Goal: Task Accomplishment & Management: Use online tool/utility

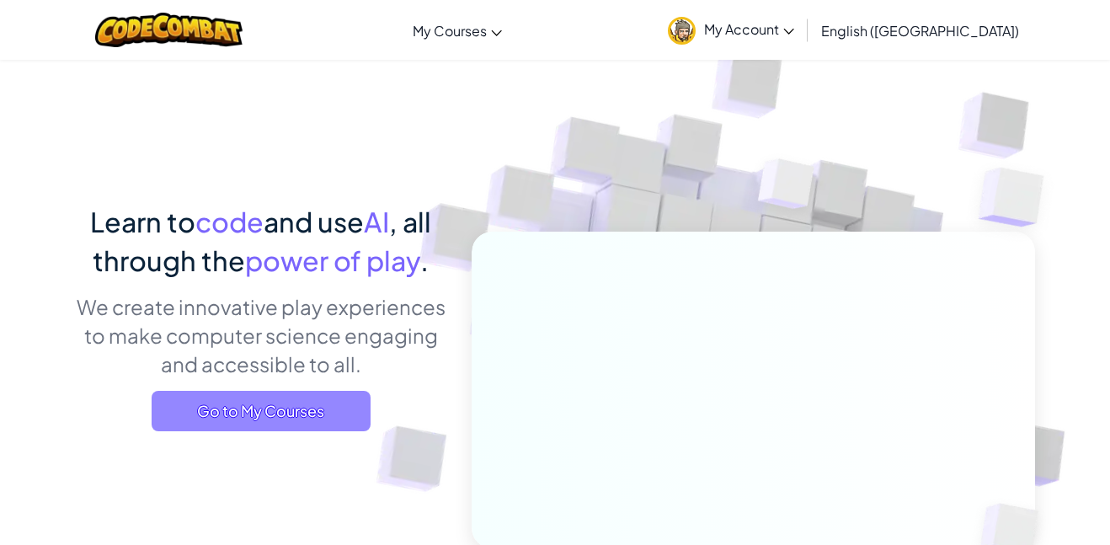
click at [266, 397] on span "Go to My Courses" at bounding box center [261, 411] width 219 height 40
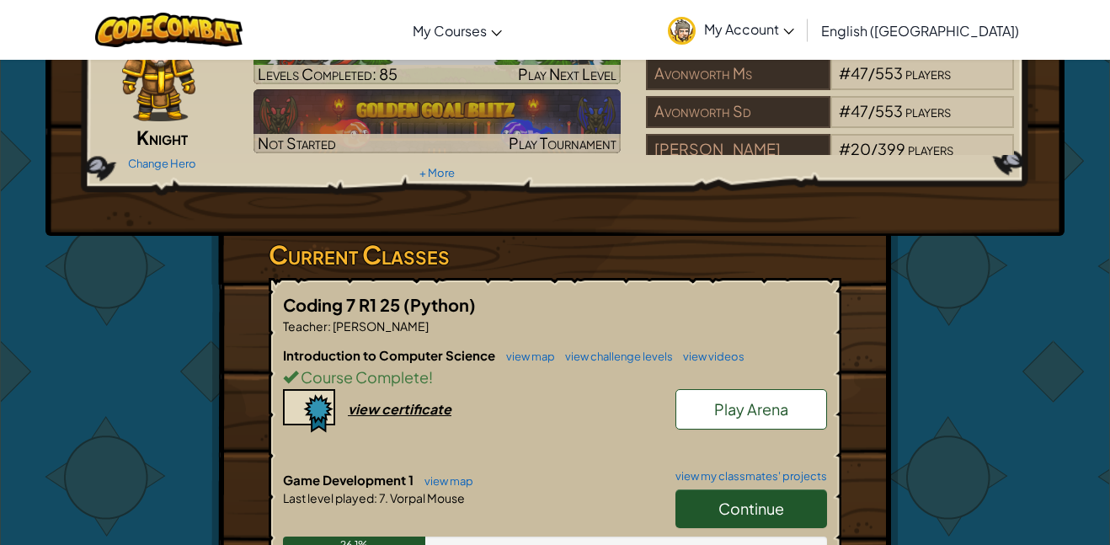
scroll to position [111, 0]
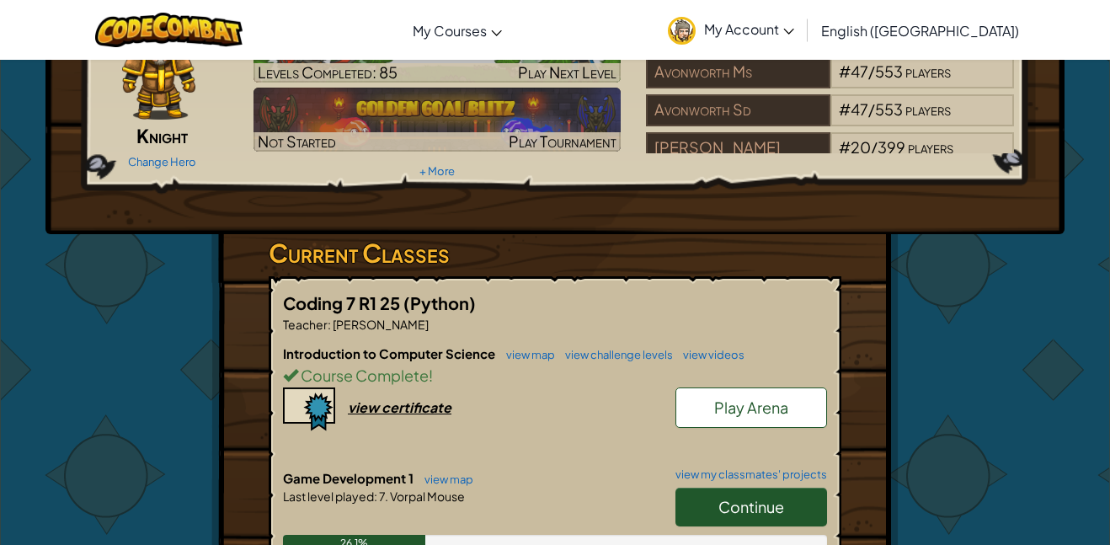
click at [726, 502] on span "Continue" at bounding box center [751, 506] width 66 height 19
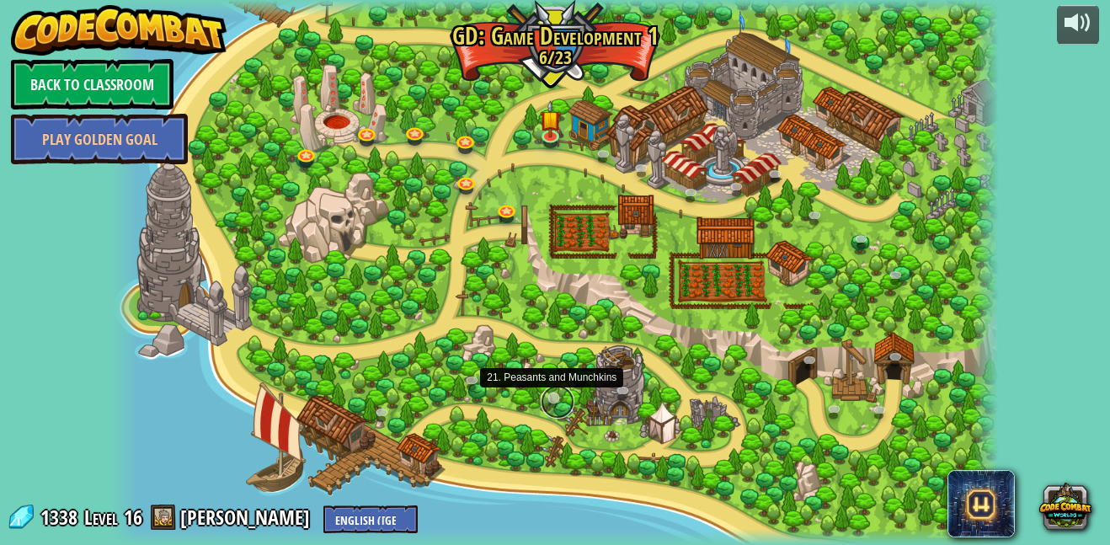
click at [552, 395] on link at bounding box center [558, 402] width 34 height 34
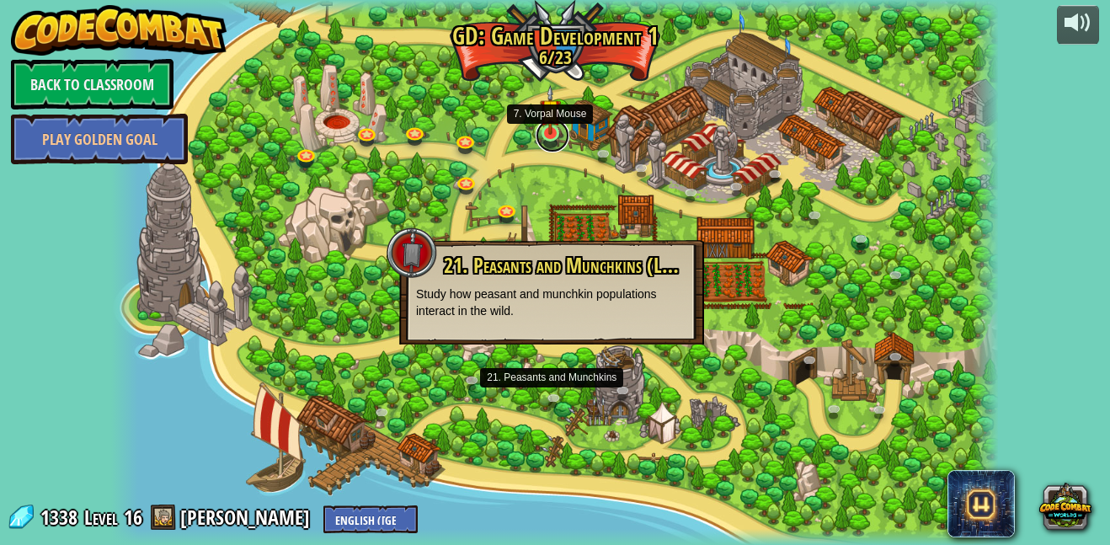
click at [548, 136] on link at bounding box center [553, 136] width 34 height 34
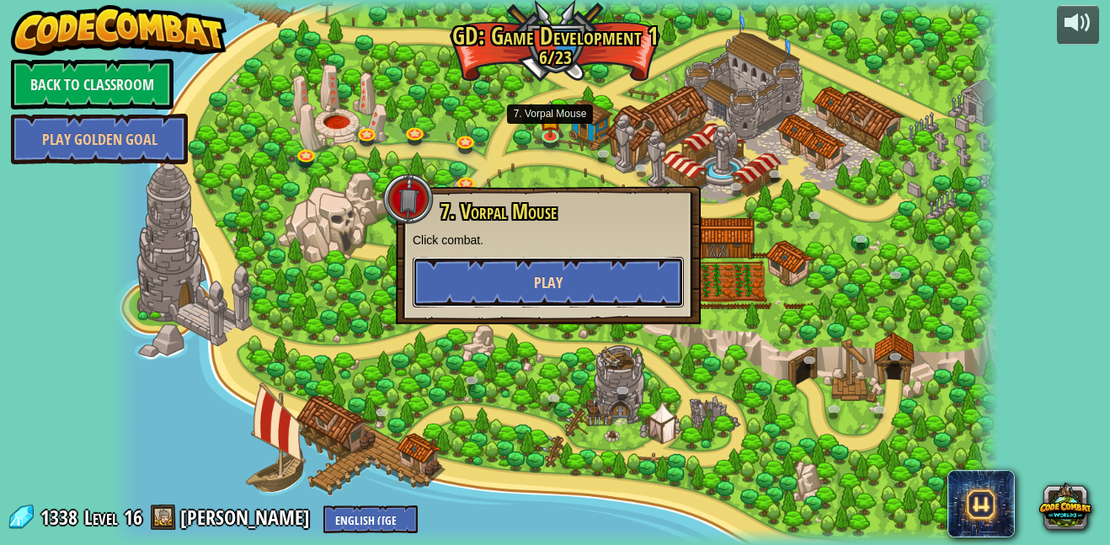
click at [542, 291] on span "Play" at bounding box center [548, 282] width 29 height 21
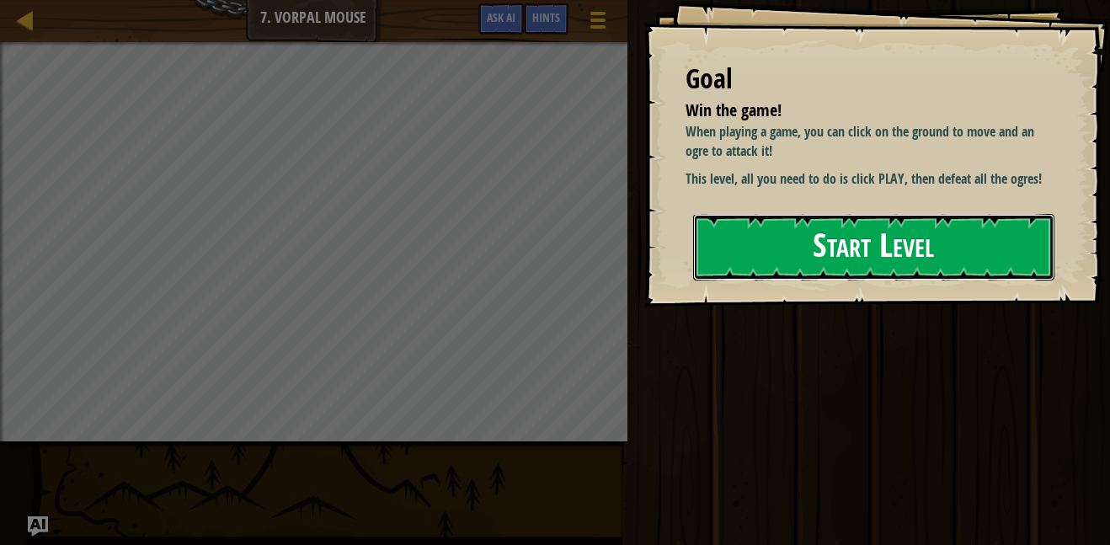
click at [875, 240] on button "Start Level" at bounding box center [873, 247] width 361 height 67
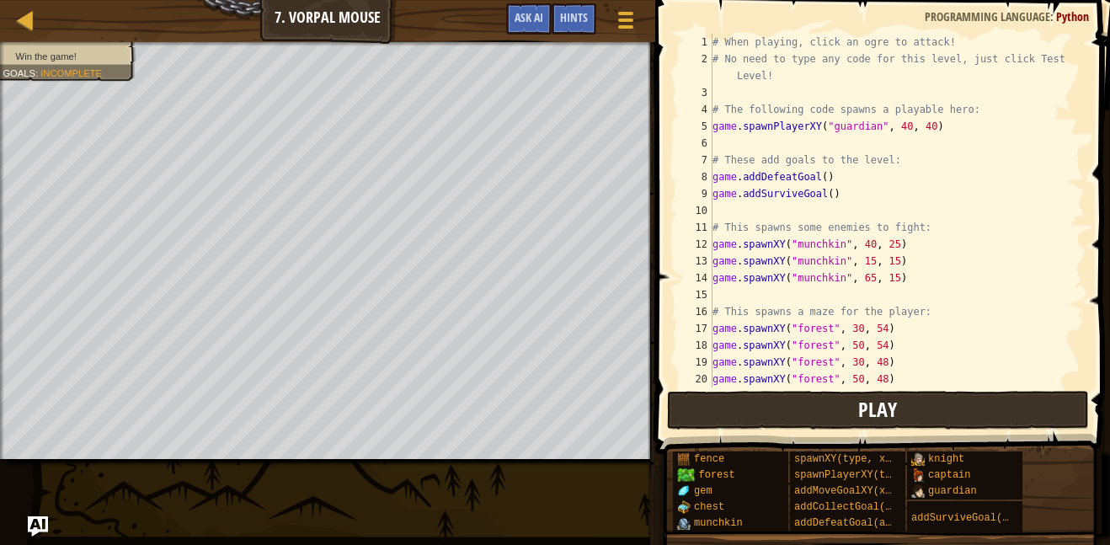
click at [871, 288] on div "# When playing, click an ogre to attack! # No need to type any code for this le…" at bounding box center [897, 227] width 376 height 387
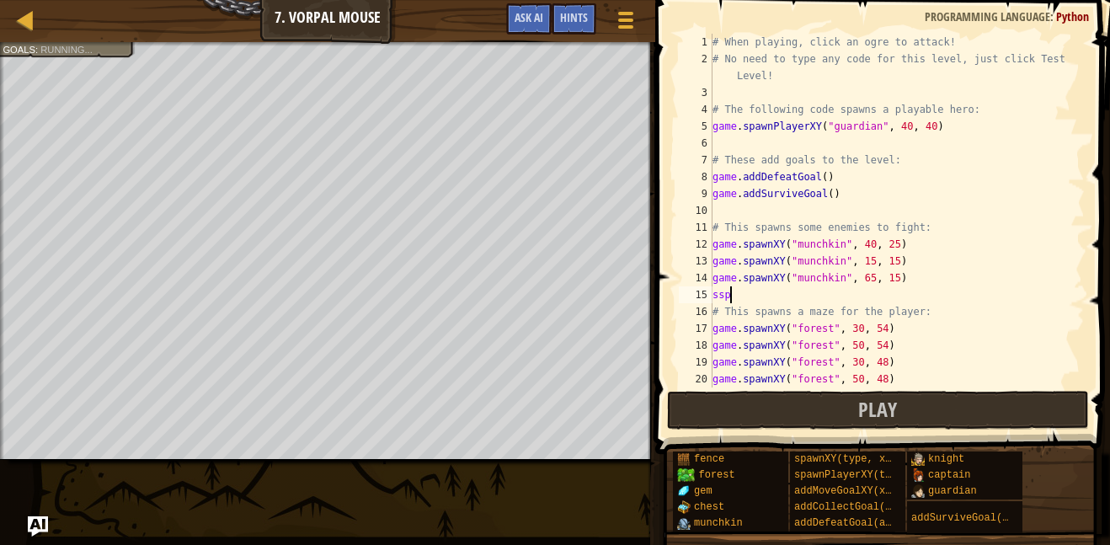
scroll to position [8, 1]
type textarea "s"
type textarea "game.spawnXY("gem", 36, 30)"
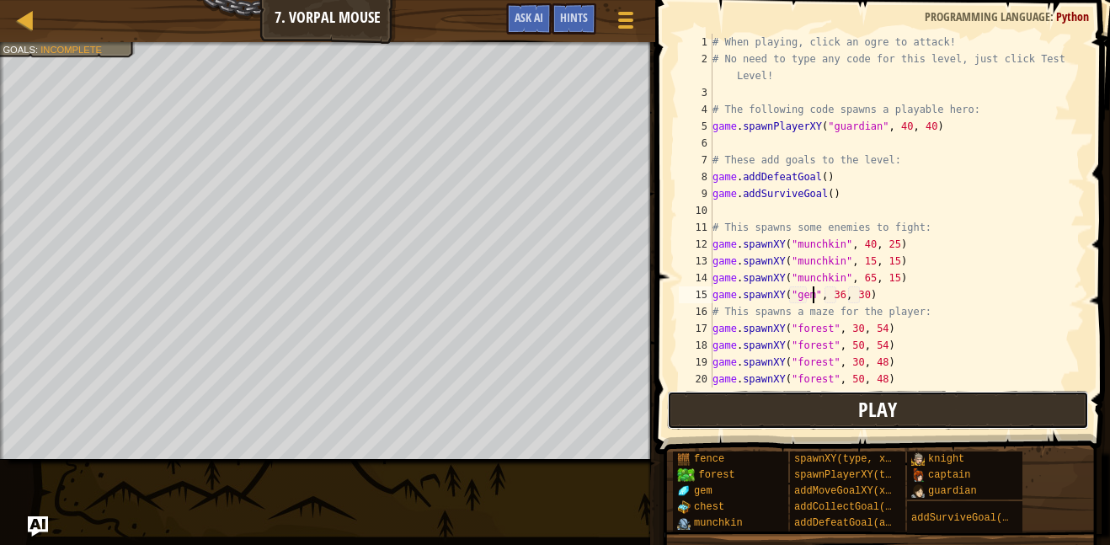
click at [852, 403] on button "Play" at bounding box center [878, 410] width 422 height 39
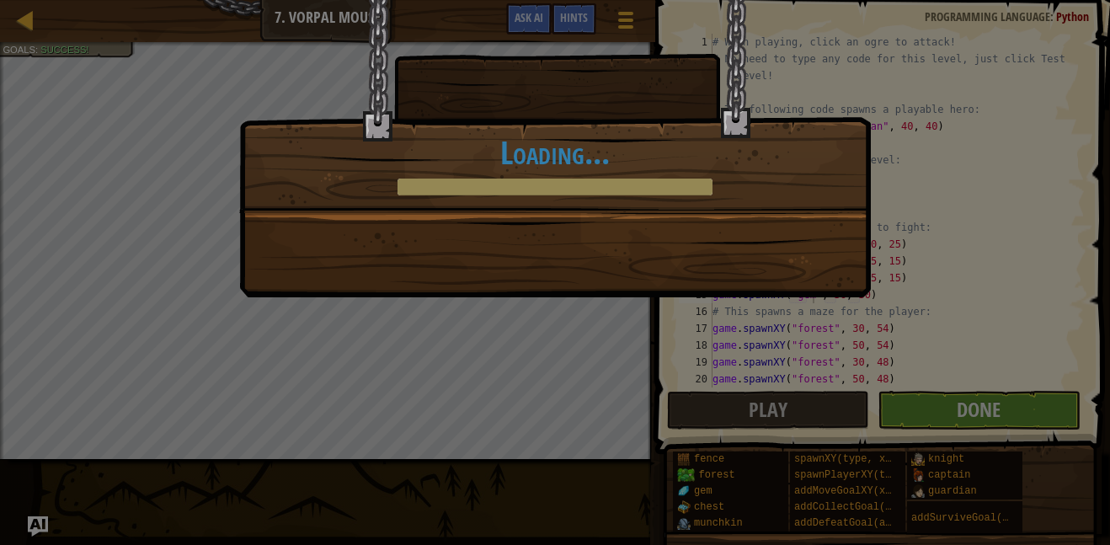
click at [966, 416] on div "Your mouse goes clicker-[PERSON_NAME]! +0 +0 Continue Loading..." at bounding box center [555, 272] width 1110 height 545
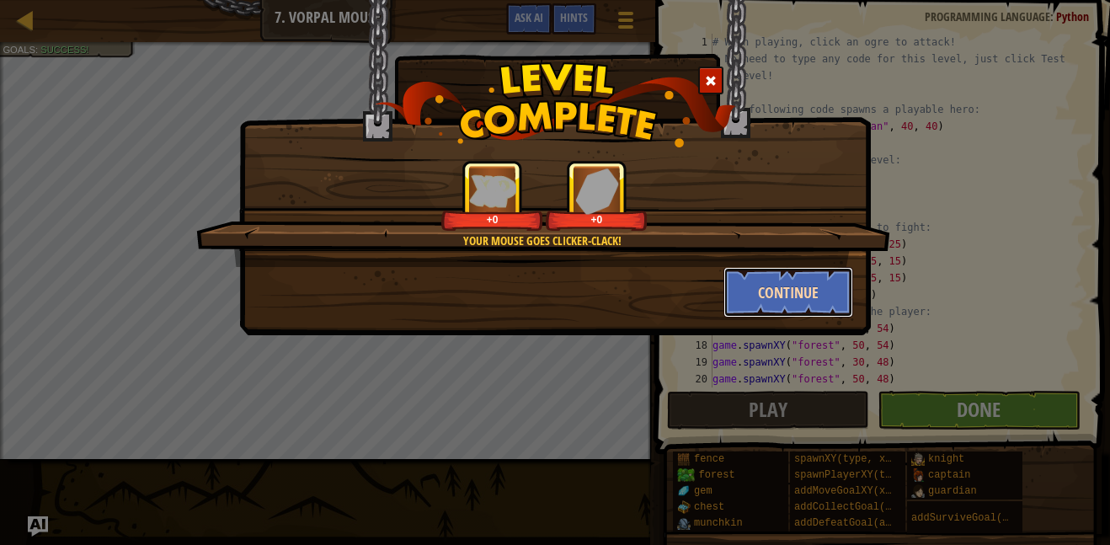
click at [803, 296] on button "Continue" at bounding box center [788, 292] width 131 height 51
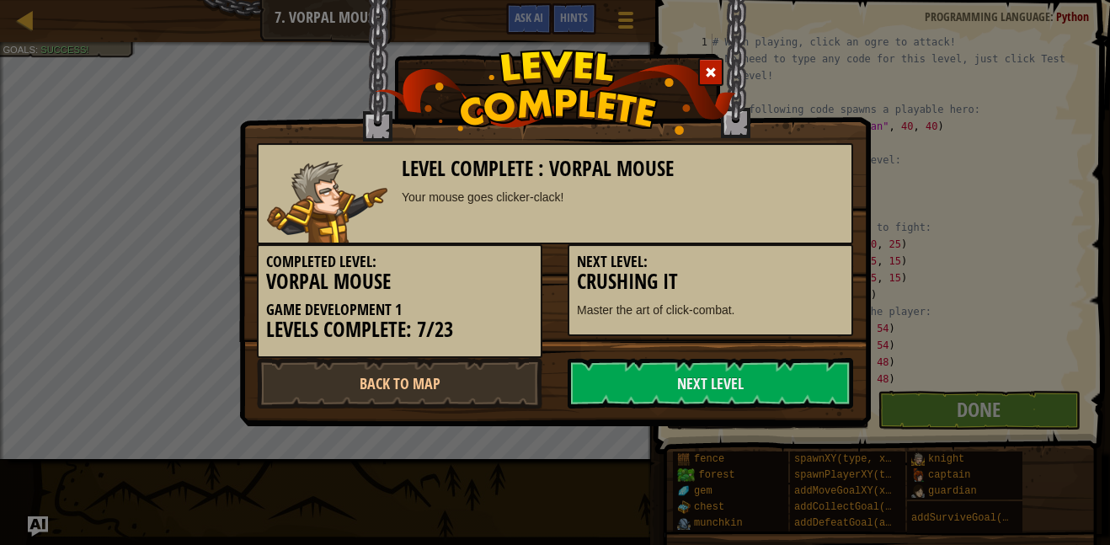
click at [957, 404] on div "Level Complete : Vorpal Mouse Your mouse goes clicker-[PERSON_NAME]! Completed …" at bounding box center [555, 272] width 1110 height 545
click at [861, 372] on div "Next Level" at bounding box center [710, 383] width 311 height 51
click at [753, 376] on link "Next Level" at bounding box center [711, 383] width 286 height 51
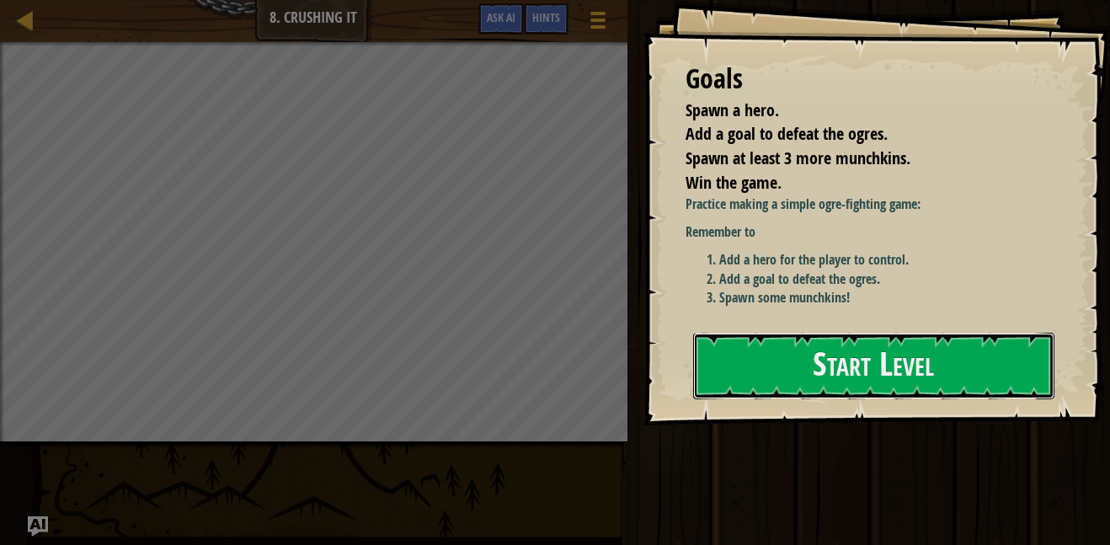
click at [753, 376] on button "Start Level" at bounding box center [873, 366] width 361 height 67
